Goal: Information Seeking & Learning: Learn about a topic

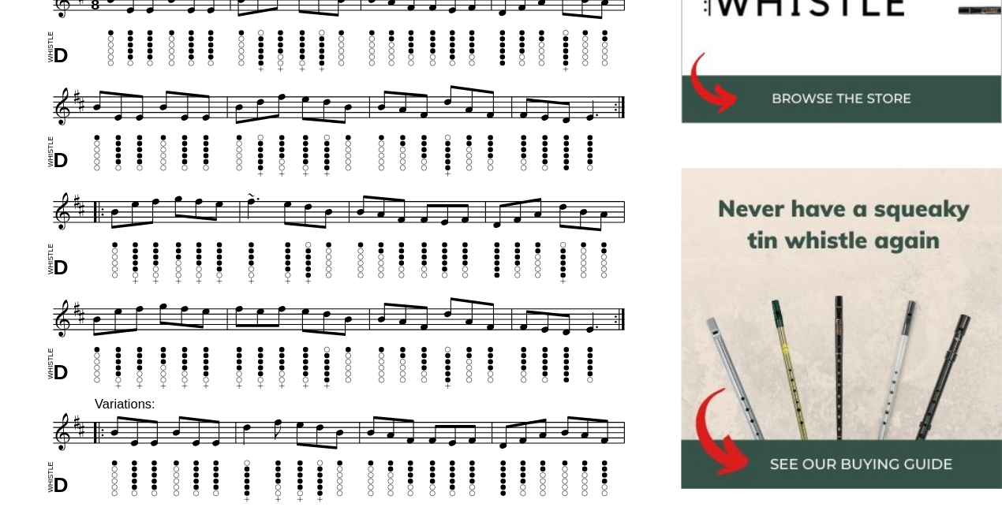
scroll to position [550, 0]
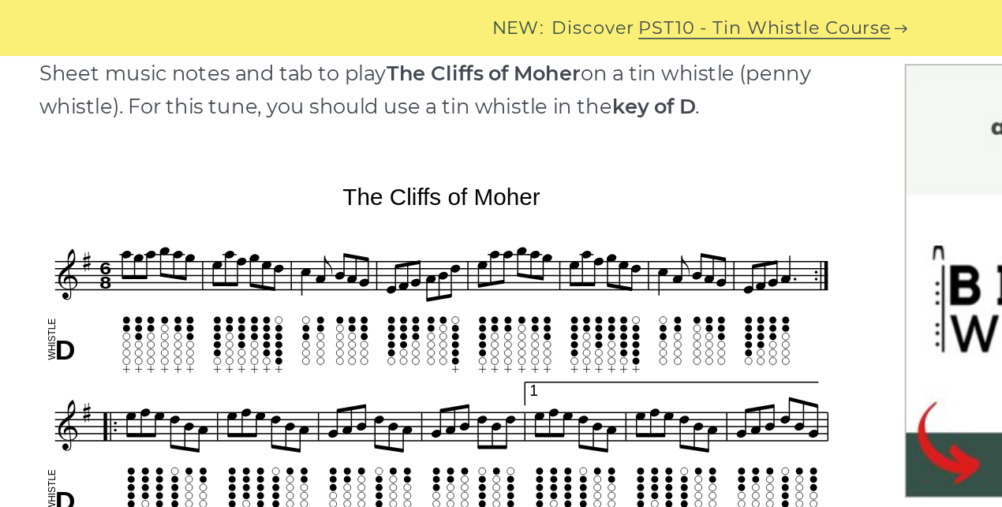
scroll to position [402, 0]
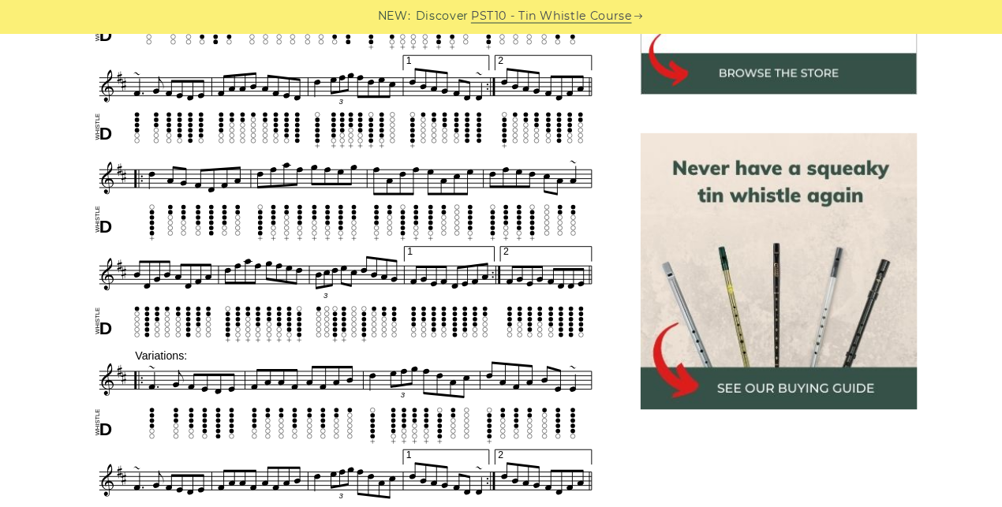
scroll to position [628, 0]
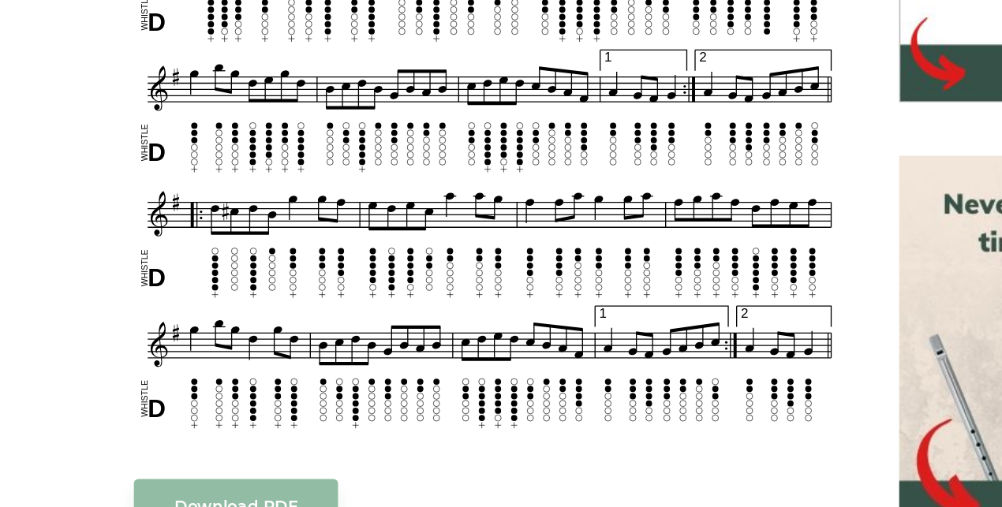
scroll to position [503, 0]
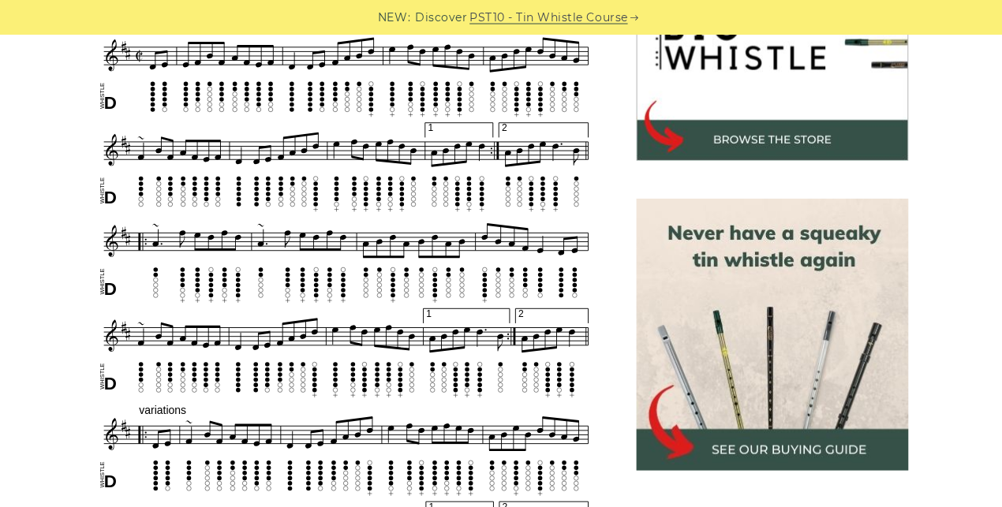
scroll to position [562, 0]
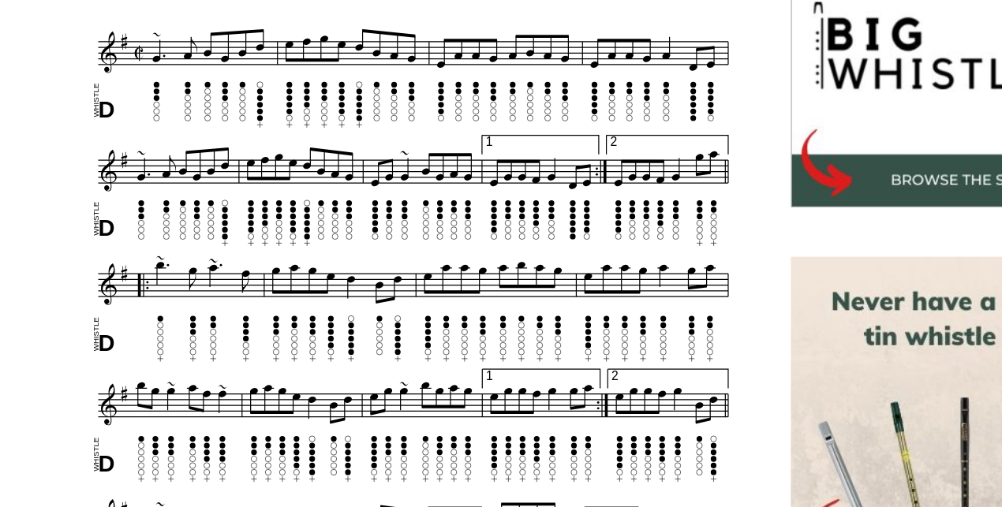
scroll to position [458, 0]
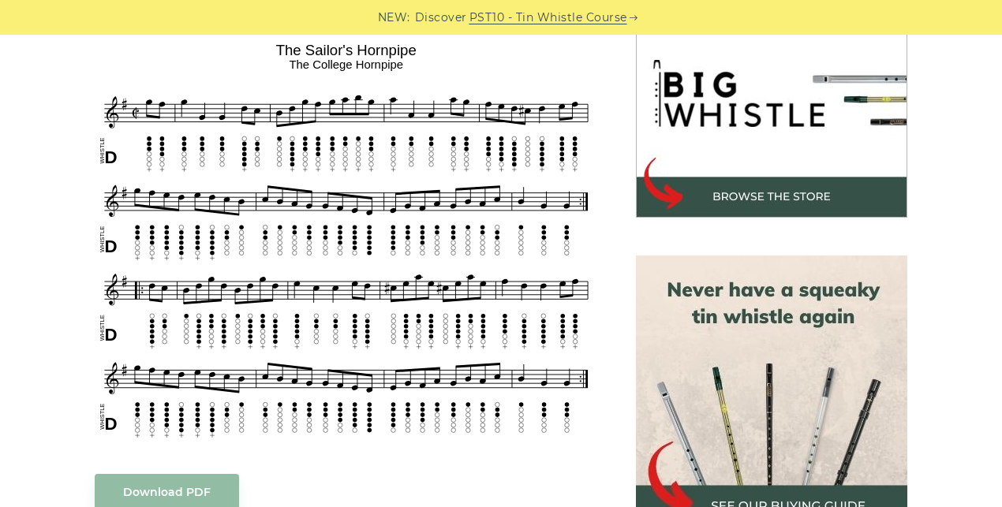
scroll to position [509, 0]
